Goal: Entertainment & Leisure: Consume media (video, audio)

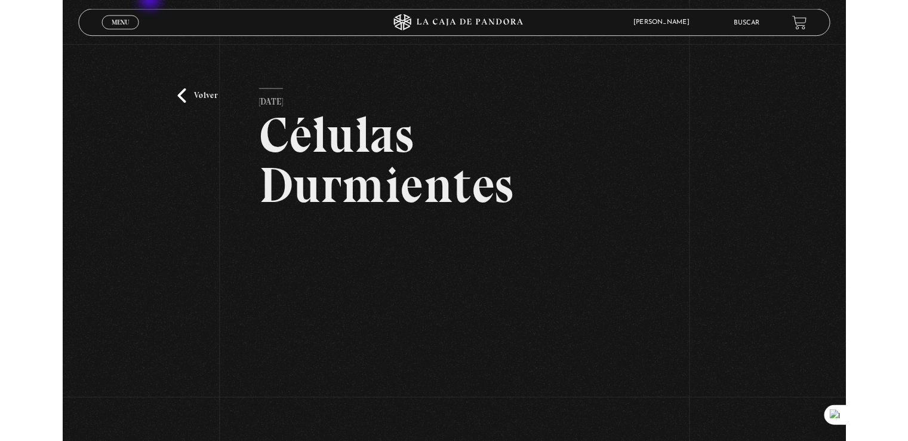
scroll to position [119, 0]
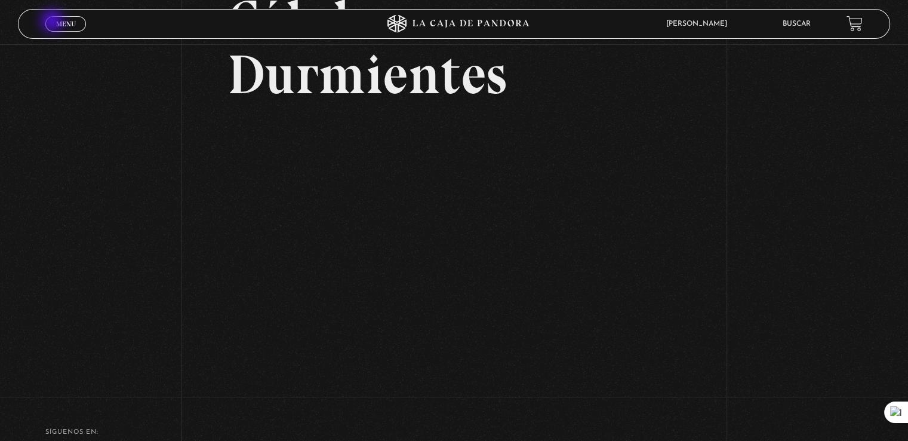
click at [53, 22] on link "Menu Cerrar" at bounding box center [65, 24] width 41 height 16
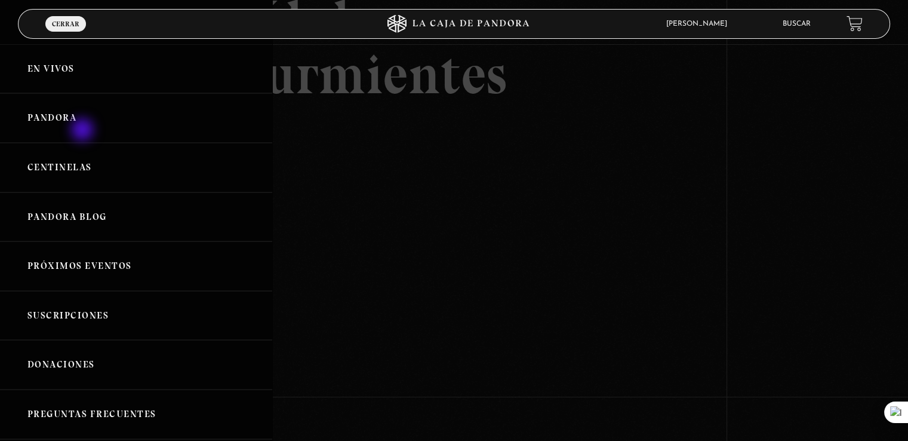
click at [84, 131] on link "Pandora" at bounding box center [136, 118] width 272 height 50
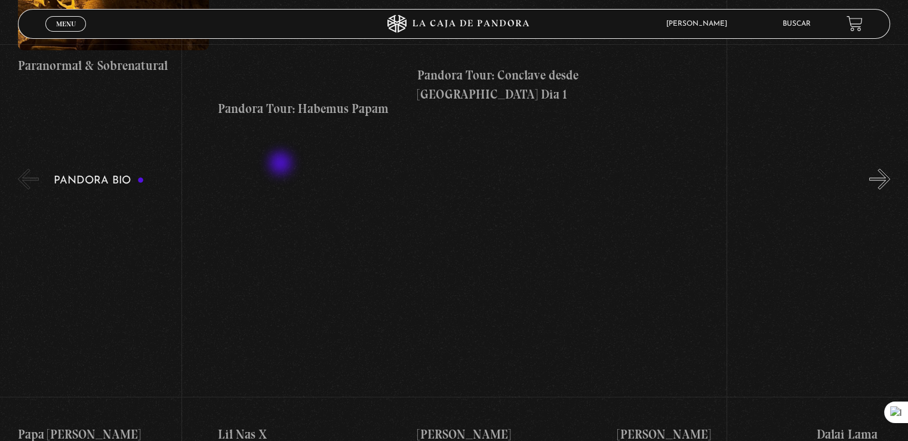
scroll to position [1134, 0]
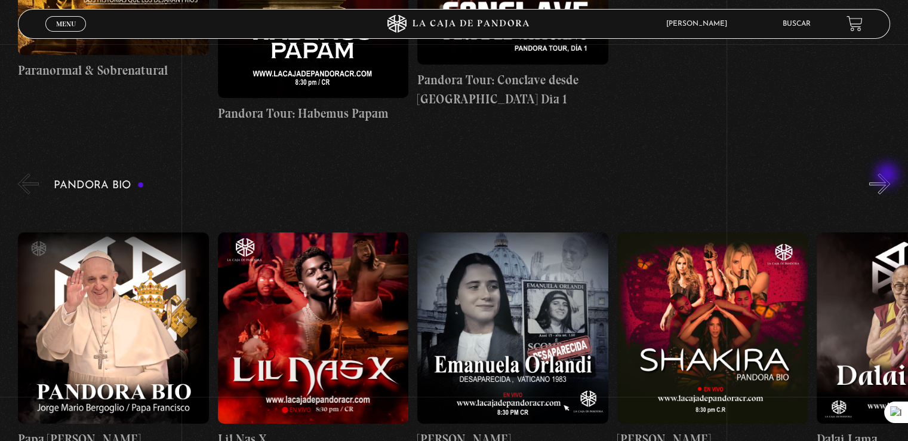
click at [888, 176] on button "»" at bounding box center [879, 183] width 21 height 21
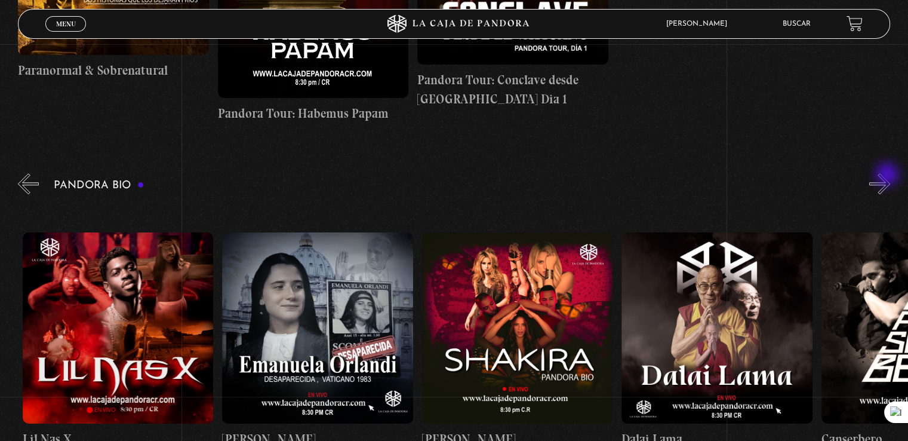
click at [888, 176] on button "»" at bounding box center [879, 183] width 21 height 21
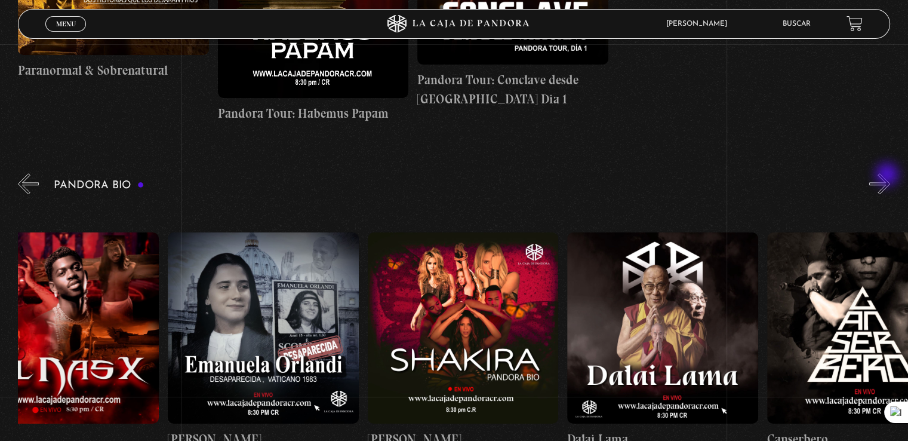
click at [888, 176] on button "»" at bounding box center [879, 183] width 21 height 21
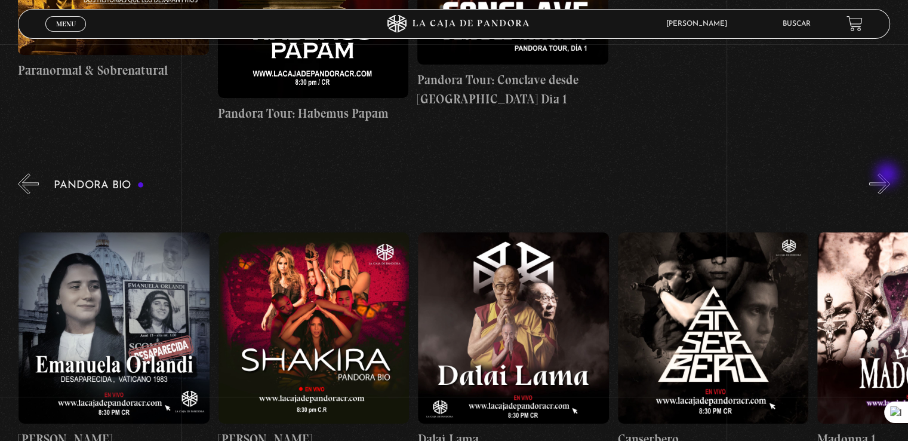
click at [888, 176] on button "»" at bounding box center [879, 183] width 21 height 21
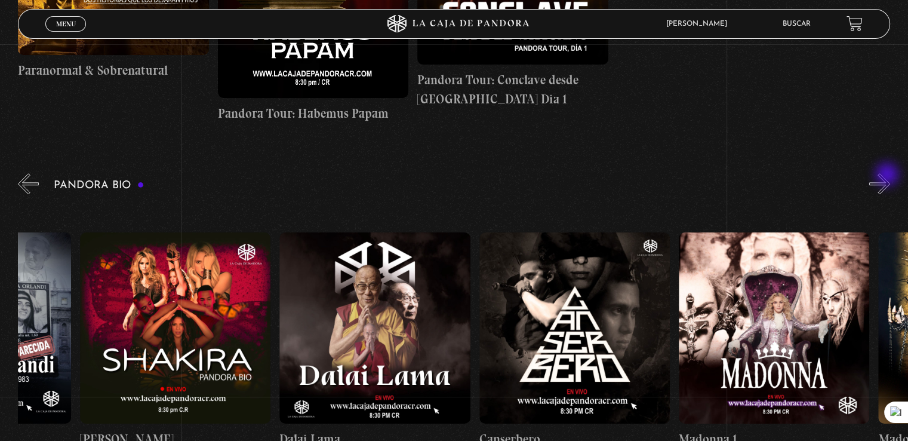
click at [888, 176] on button "»" at bounding box center [879, 183] width 21 height 21
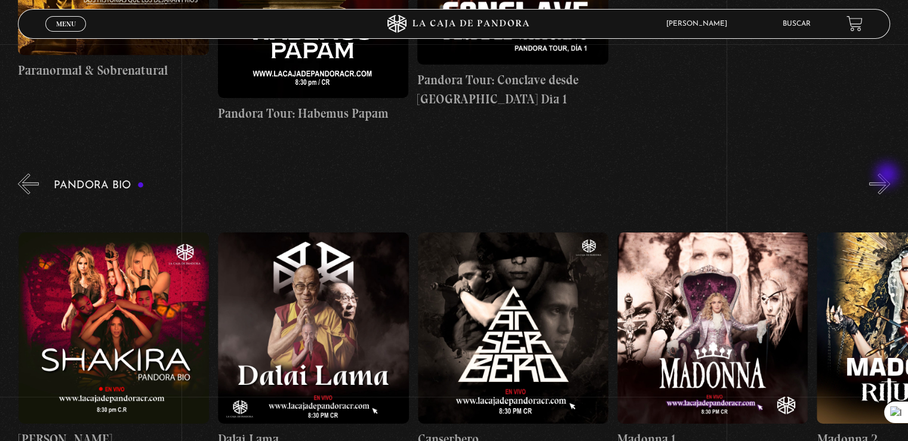
click at [888, 176] on button "»" at bounding box center [879, 183] width 21 height 21
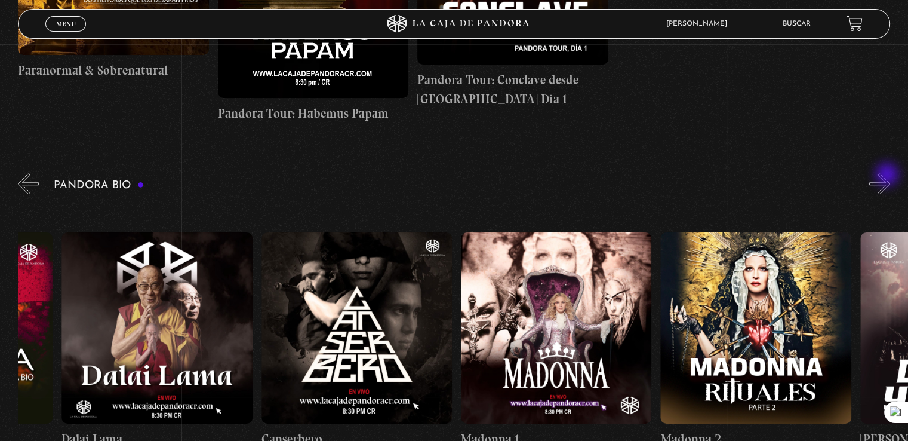
click at [888, 176] on button "»" at bounding box center [879, 183] width 21 height 21
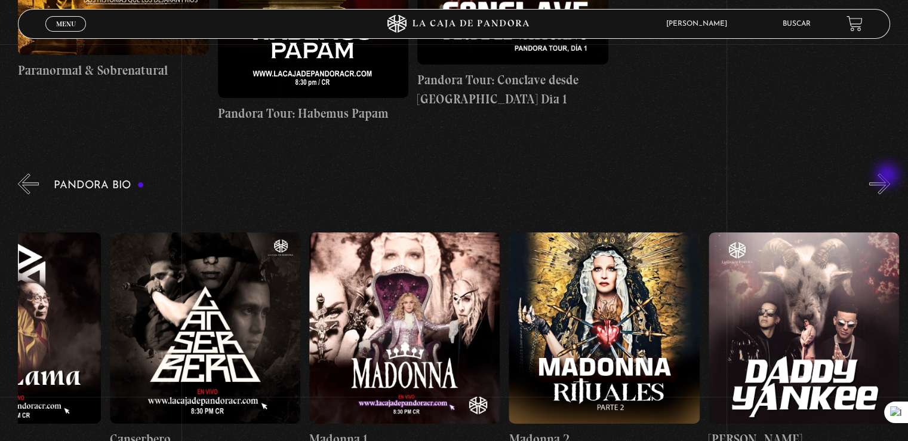
click at [888, 176] on button "»" at bounding box center [879, 183] width 21 height 21
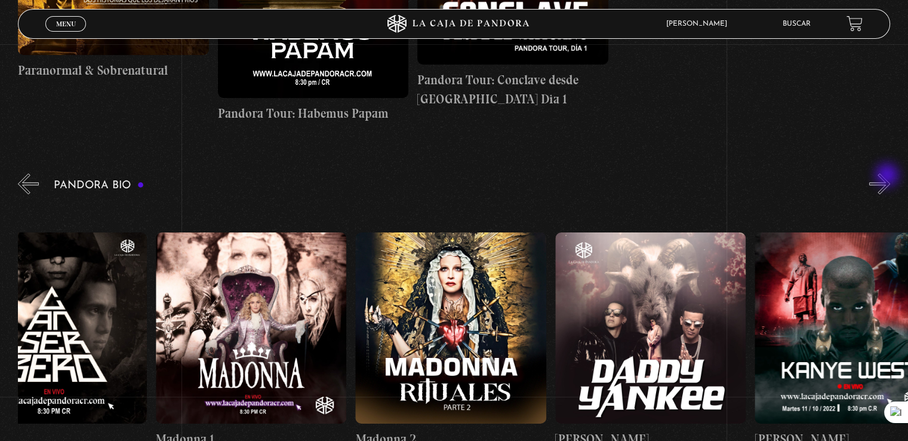
click at [888, 176] on button "»" at bounding box center [879, 183] width 21 height 21
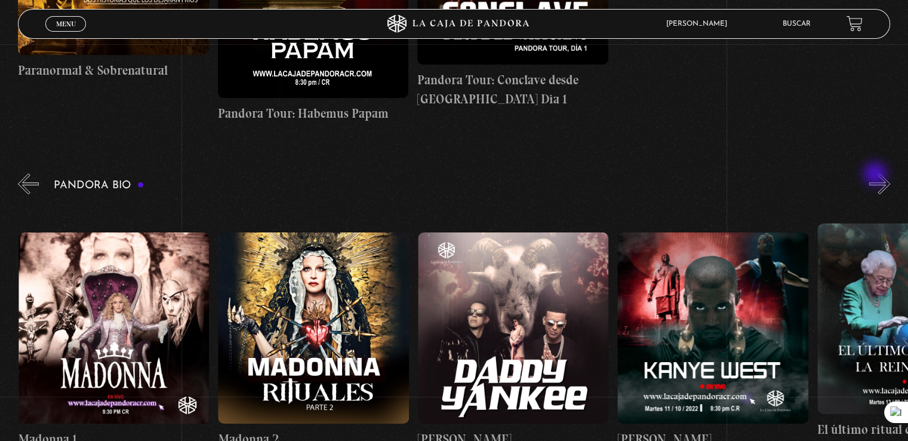
click at [876, 175] on div "Pandora Bio [PERSON_NAME]" at bounding box center [463, 324] width 890 height 307
click at [886, 184] on button "»" at bounding box center [879, 183] width 21 height 21
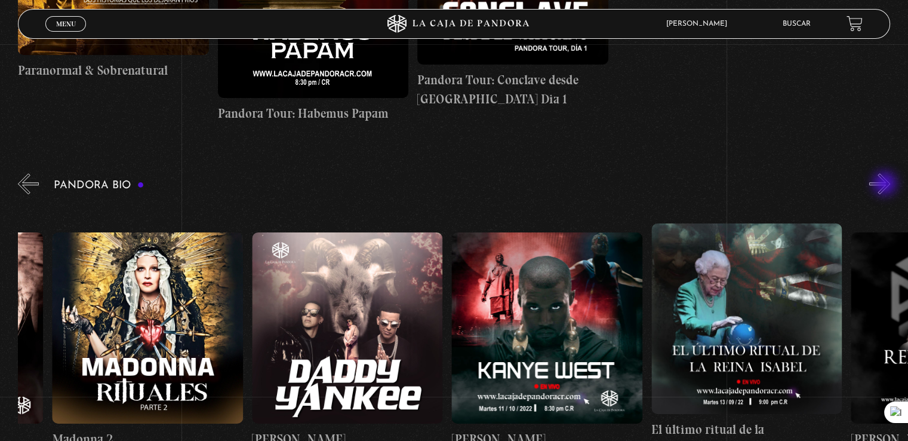
click at [886, 184] on button "»" at bounding box center [879, 183] width 21 height 21
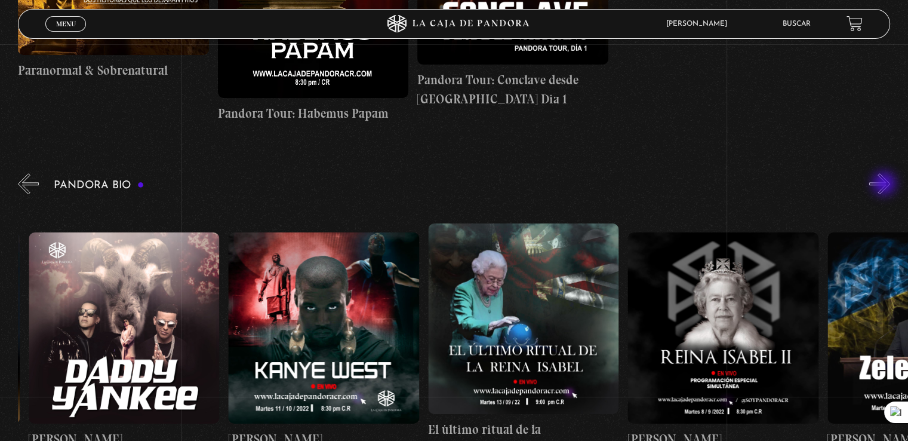
click at [885, 184] on button "»" at bounding box center [879, 183] width 21 height 21
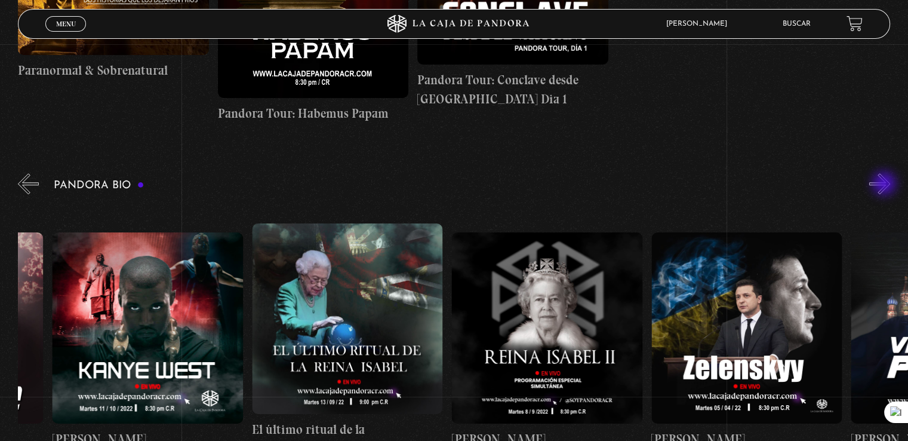
click at [885, 184] on button "»" at bounding box center [879, 183] width 21 height 21
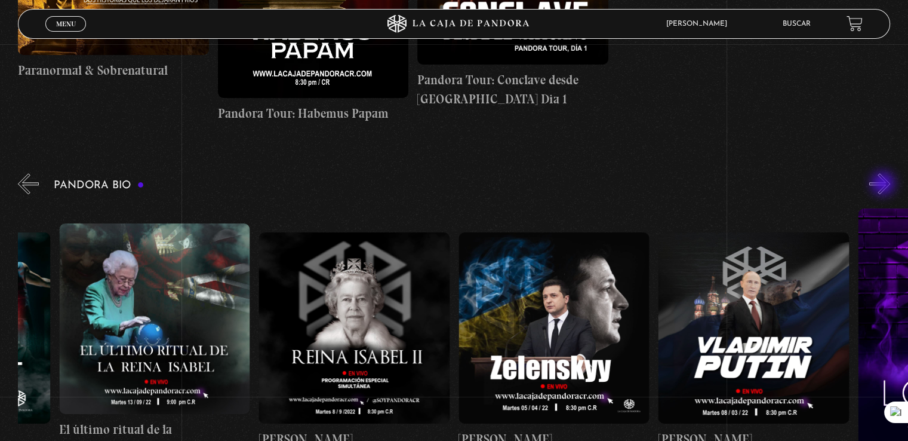
click at [884, 184] on button "»" at bounding box center [879, 183] width 21 height 21
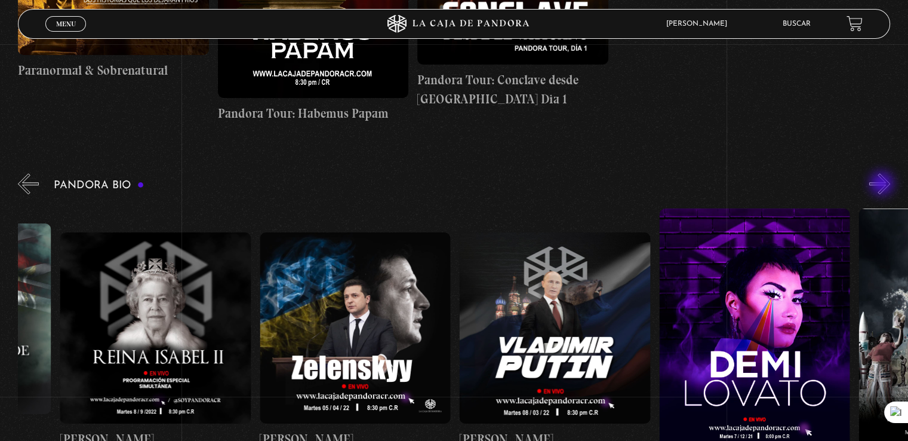
click at [883, 184] on button "»" at bounding box center [879, 183] width 21 height 21
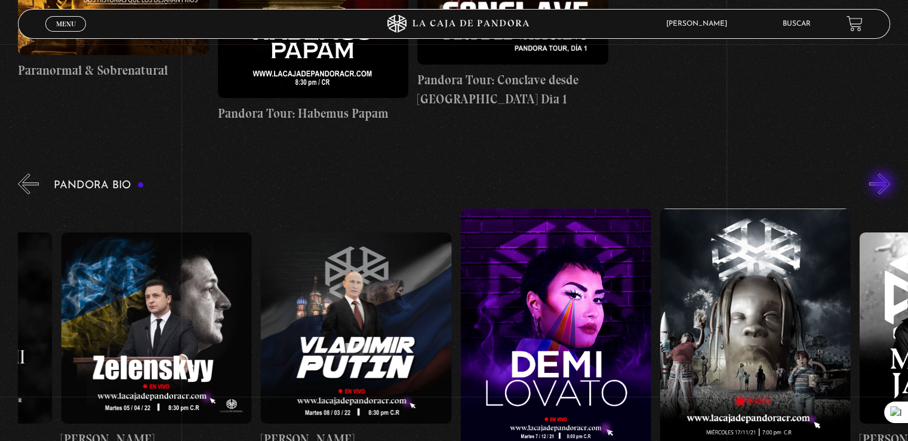
click at [883, 184] on button "»" at bounding box center [879, 183] width 21 height 21
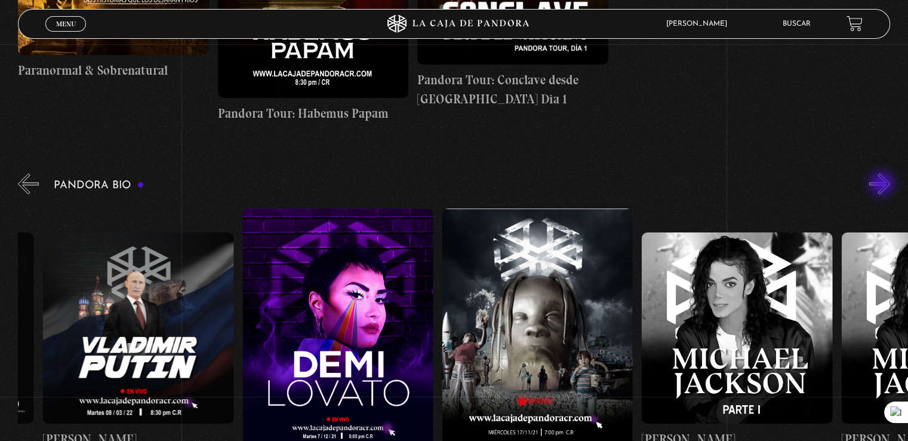
click at [883, 184] on button "»" at bounding box center [879, 183] width 21 height 21
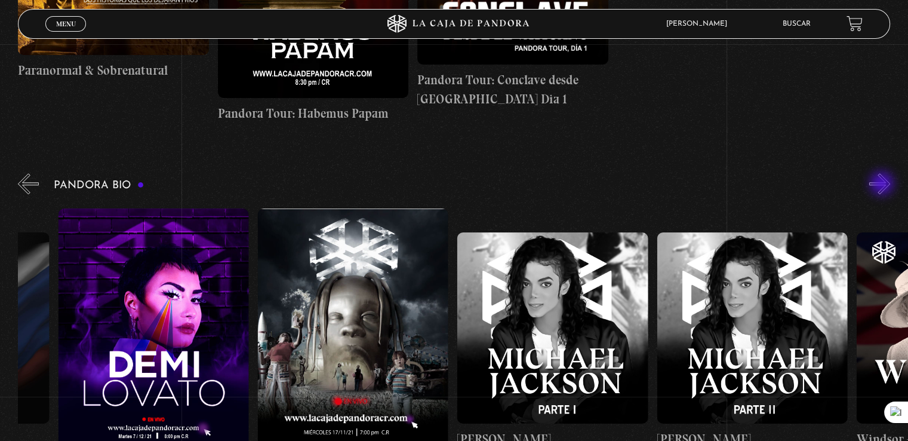
click at [883, 184] on button "»" at bounding box center [879, 183] width 21 height 21
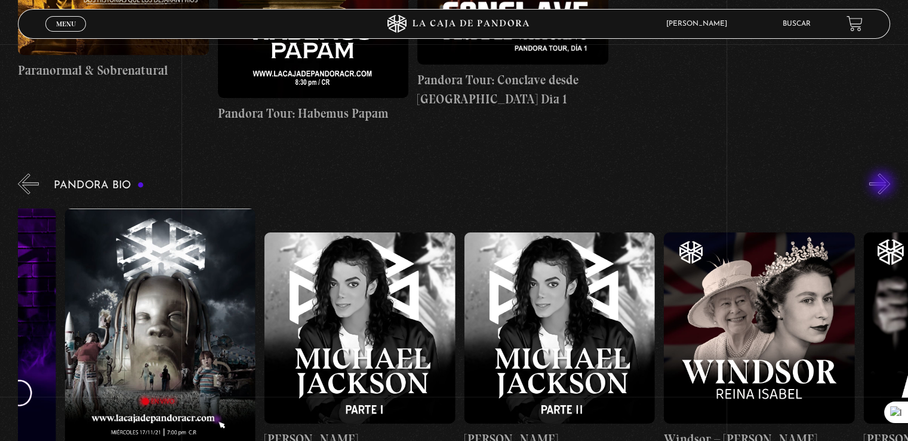
click at [883, 184] on button "»" at bounding box center [879, 183] width 21 height 21
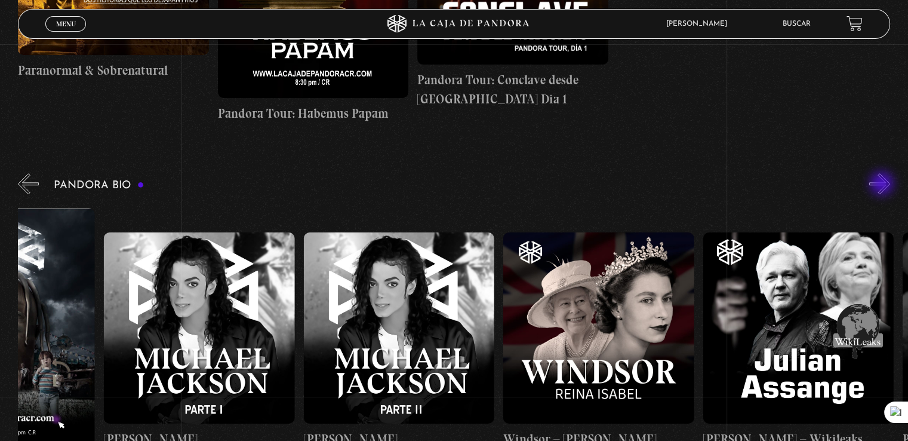
click at [883, 184] on button "»" at bounding box center [879, 183] width 21 height 21
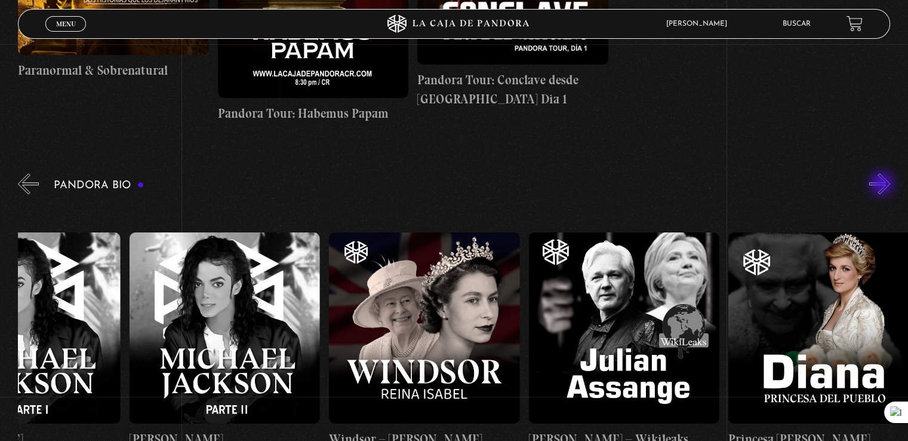
click at [883, 184] on button "»" at bounding box center [879, 183] width 21 height 21
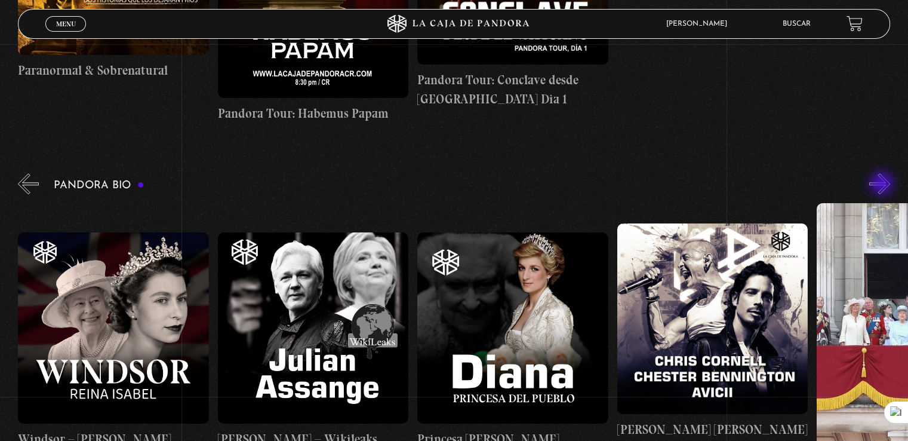
click at [883, 184] on button "»" at bounding box center [879, 183] width 21 height 21
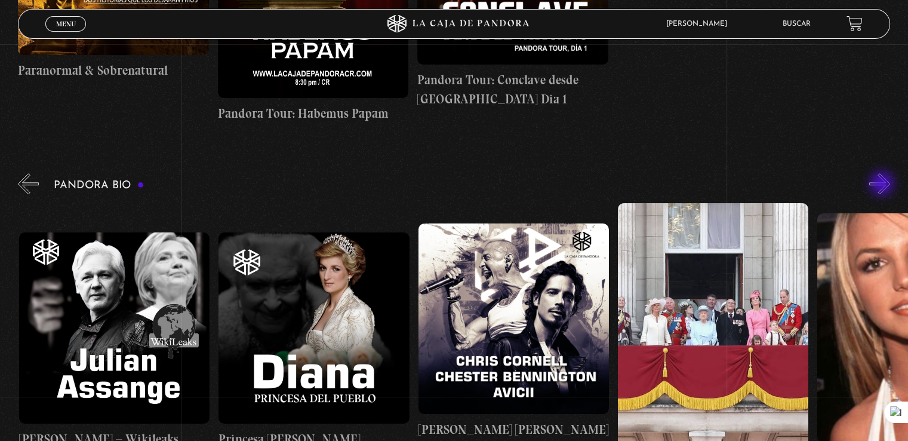
click at [883, 184] on button "»" at bounding box center [879, 183] width 21 height 21
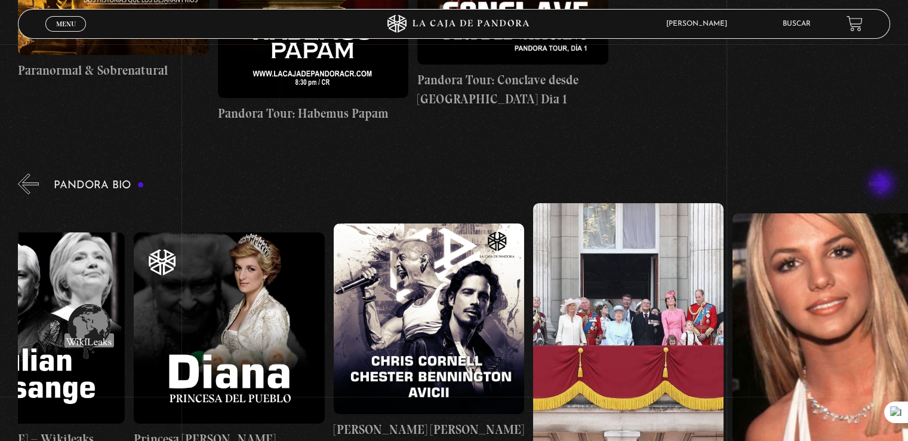
scroll to position [0, 3892]
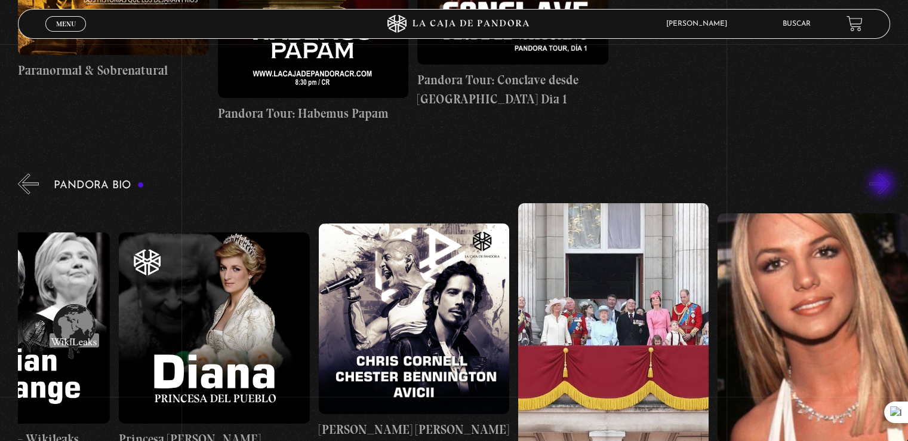
click at [883, 184] on button "»" at bounding box center [879, 183] width 21 height 21
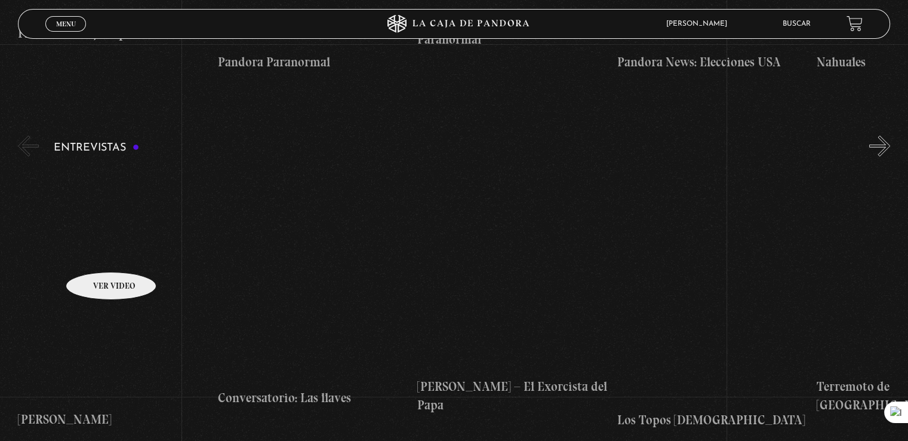
scroll to position [3880, 0]
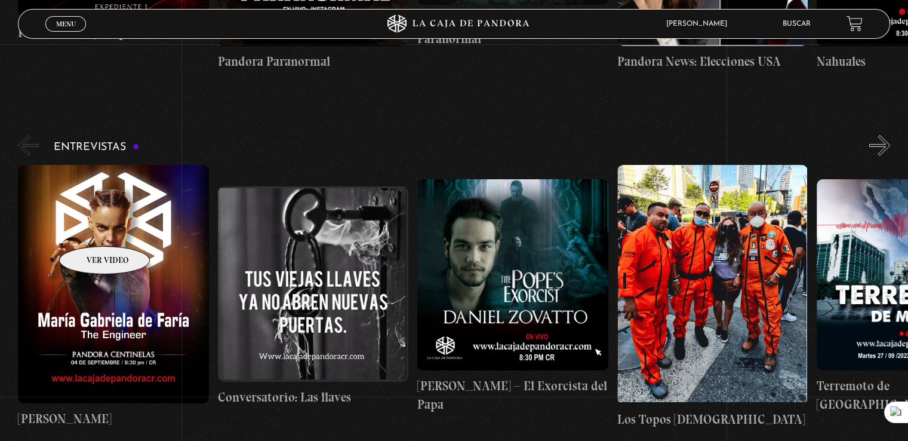
click at [89, 228] on figure at bounding box center [113, 284] width 190 height 238
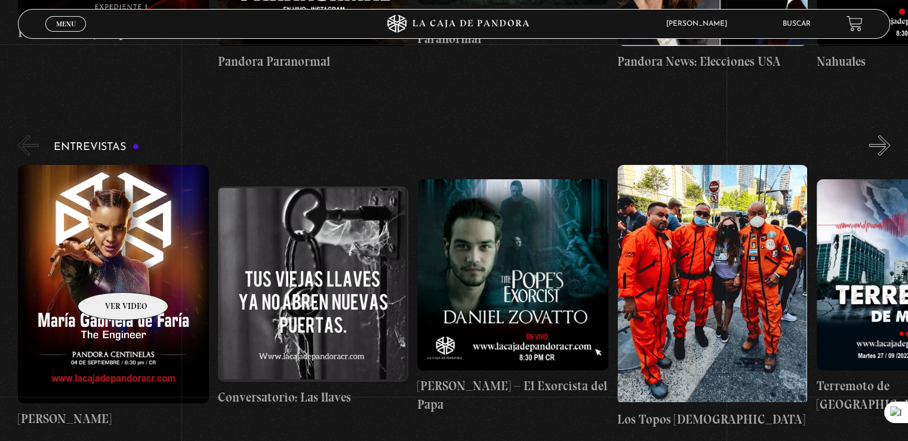
click at [106, 274] on figure at bounding box center [113, 284] width 190 height 238
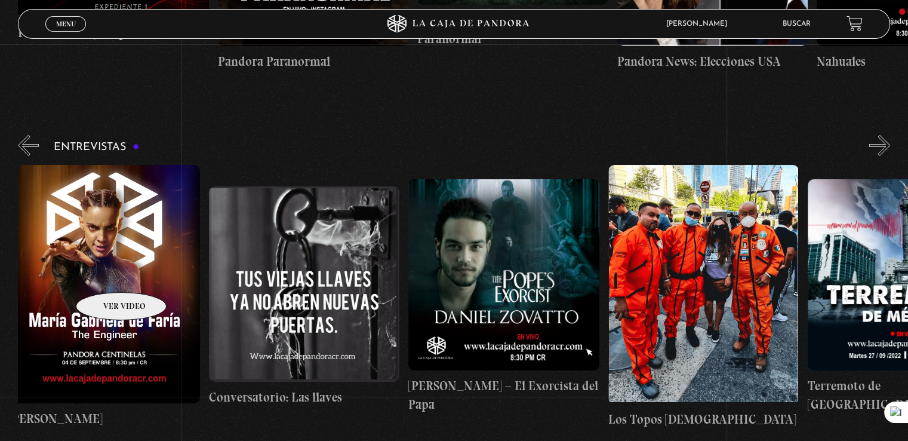
click at [106, 274] on figure at bounding box center [104, 284] width 190 height 238
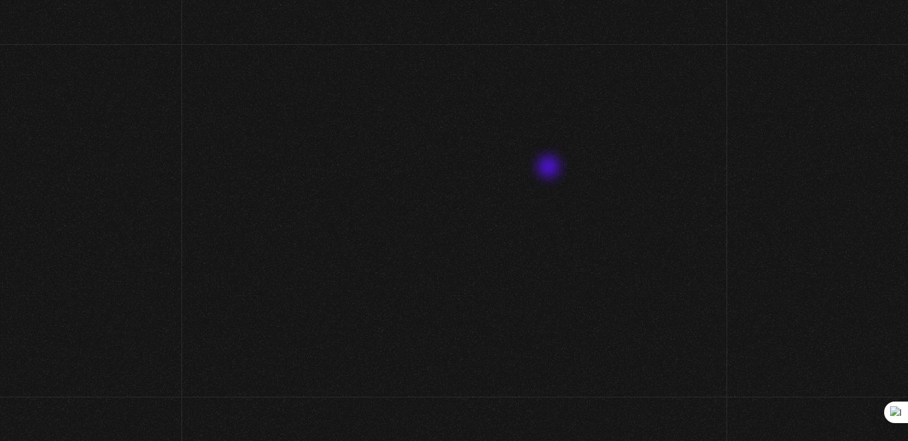
scroll to position [60, 0]
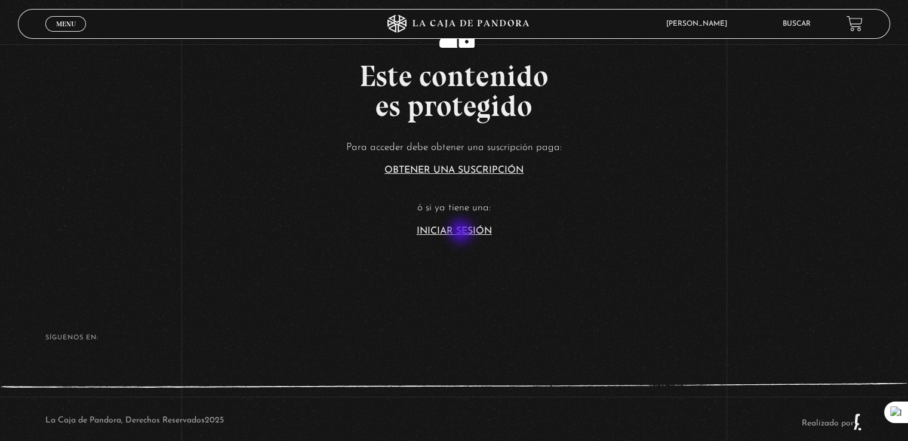
click at [462, 232] on link "Iniciar Sesión" at bounding box center [454, 231] width 75 height 10
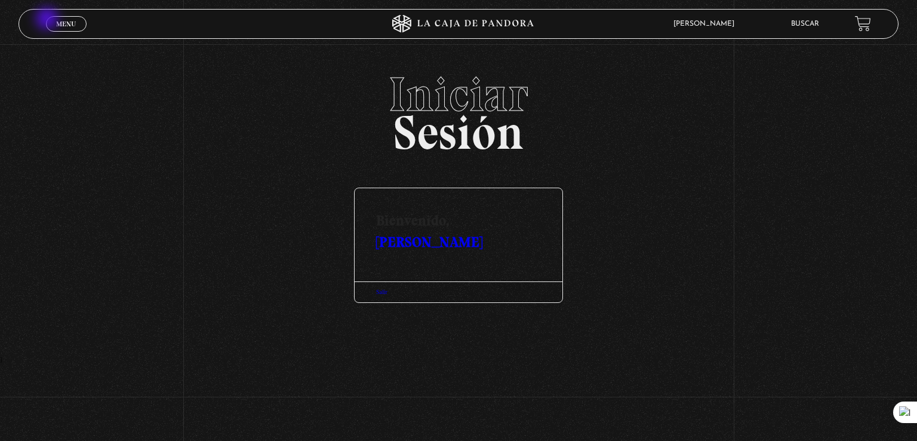
click at [51, 21] on link "Menu Cerrar" at bounding box center [66, 24] width 41 height 16
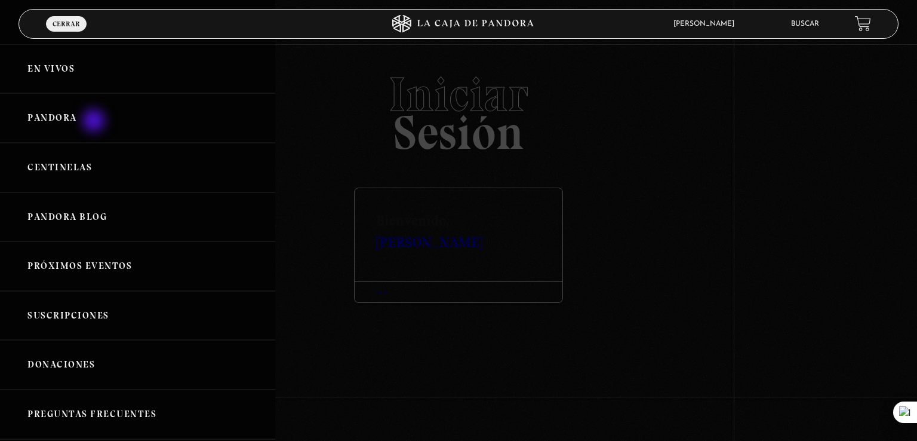
click at [95, 122] on link "Pandora" at bounding box center [137, 118] width 275 height 50
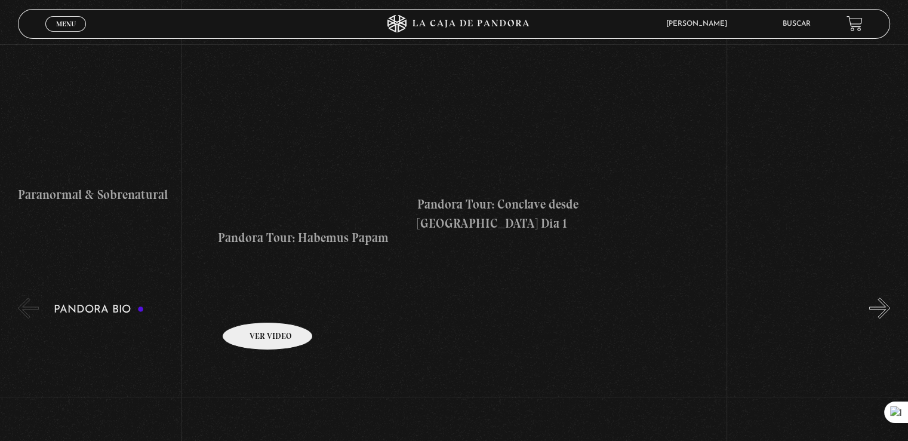
scroll to position [1015, 0]
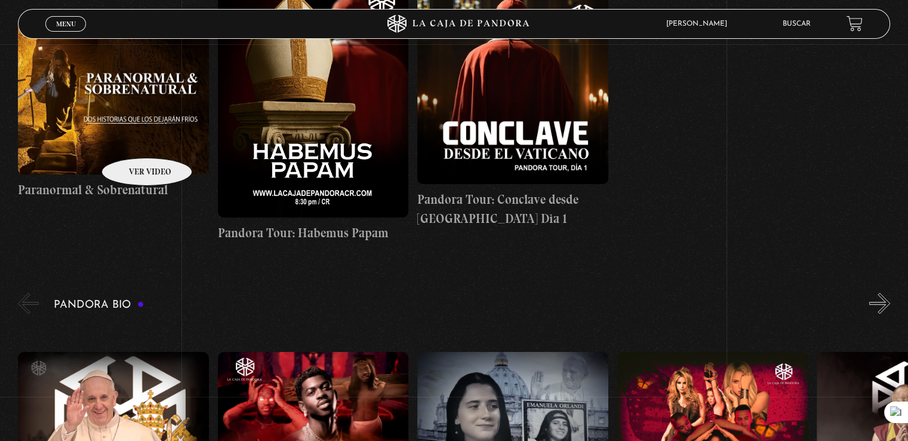
click at [131, 141] on figure at bounding box center [113, 98] width 190 height 153
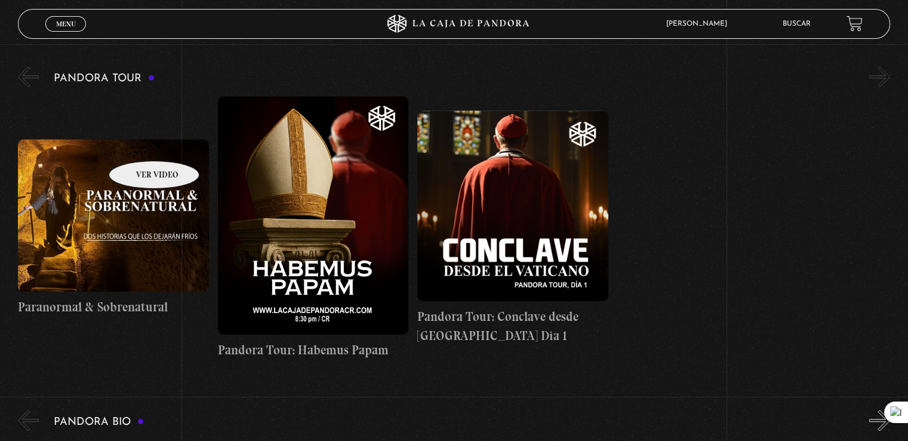
scroll to position [895, 0]
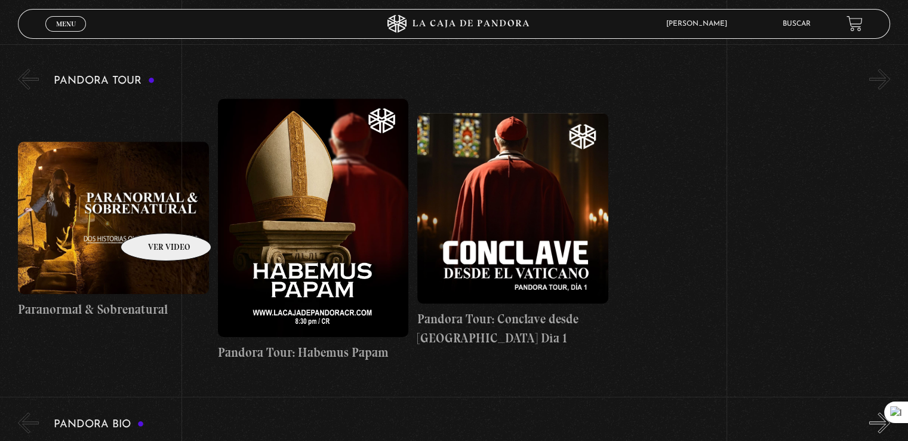
click at [150, 217] on figure at bounding box center [113, 217] width 190 height 153
click at [76, 27] on link "Menu Cerrar" at bounding box center [65, 24] width 41 height 16
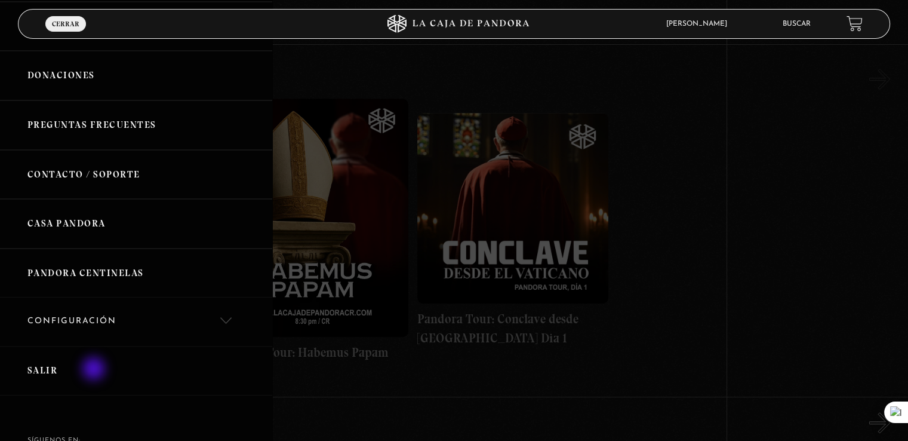
scroll to position [298, 0]
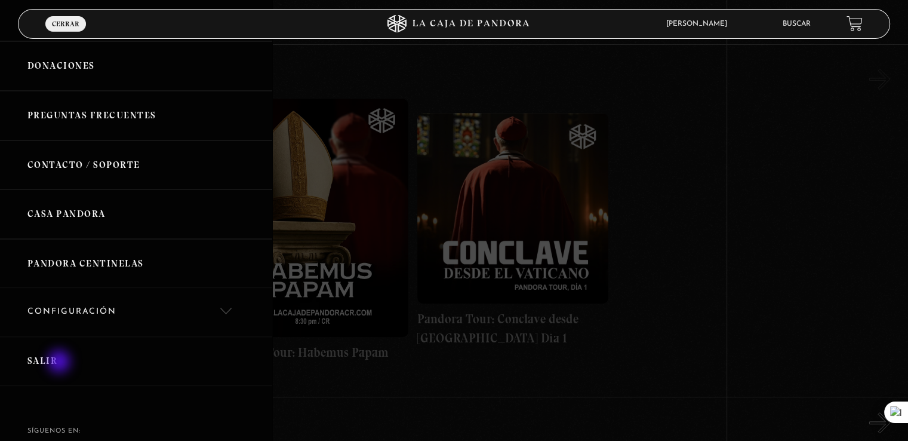
click at [60, 362] on link "Salir" at bounding box center [136, 361] width 272 height 50
